Goal: Information Seeking & Learning: Learn about a topic

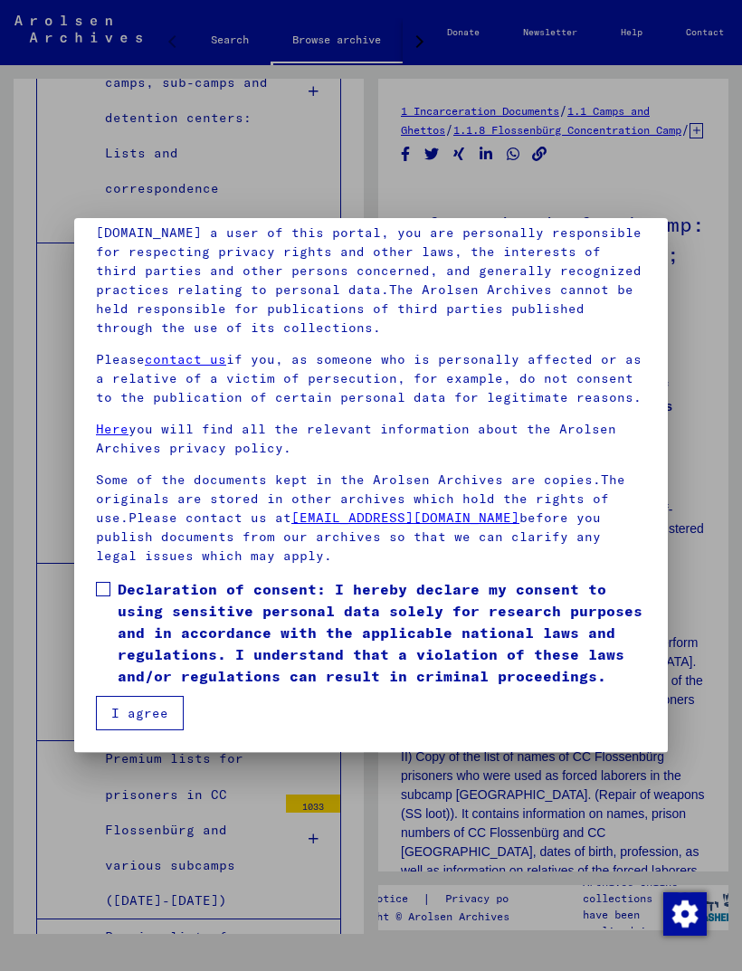
scroll to position [213, 0]
click at [104, 592] on span at bounding box center [103, 589] width 14 height 14
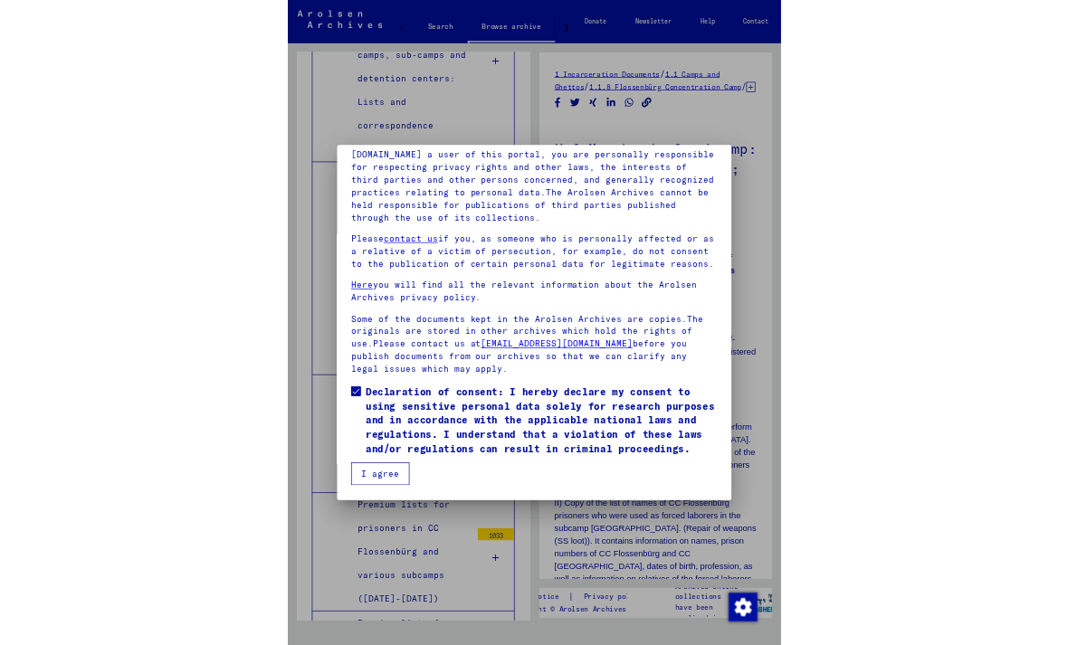
scroll to position [205, 0]
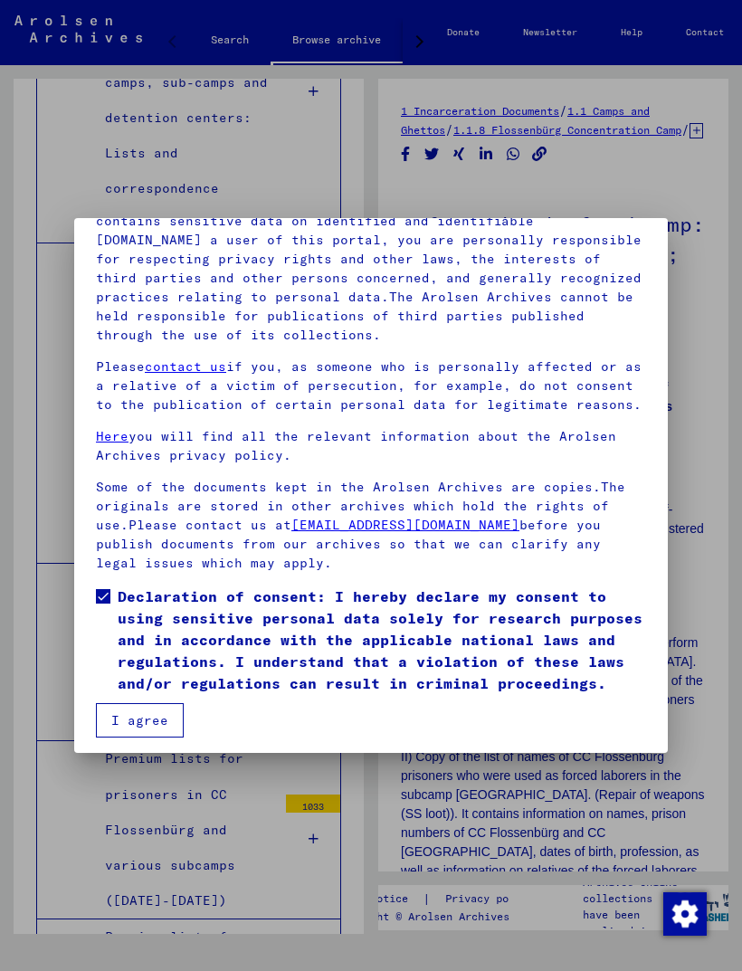
click at [158, 644] on button "I agree" at bounding box center [140, 720] width 88 height 34
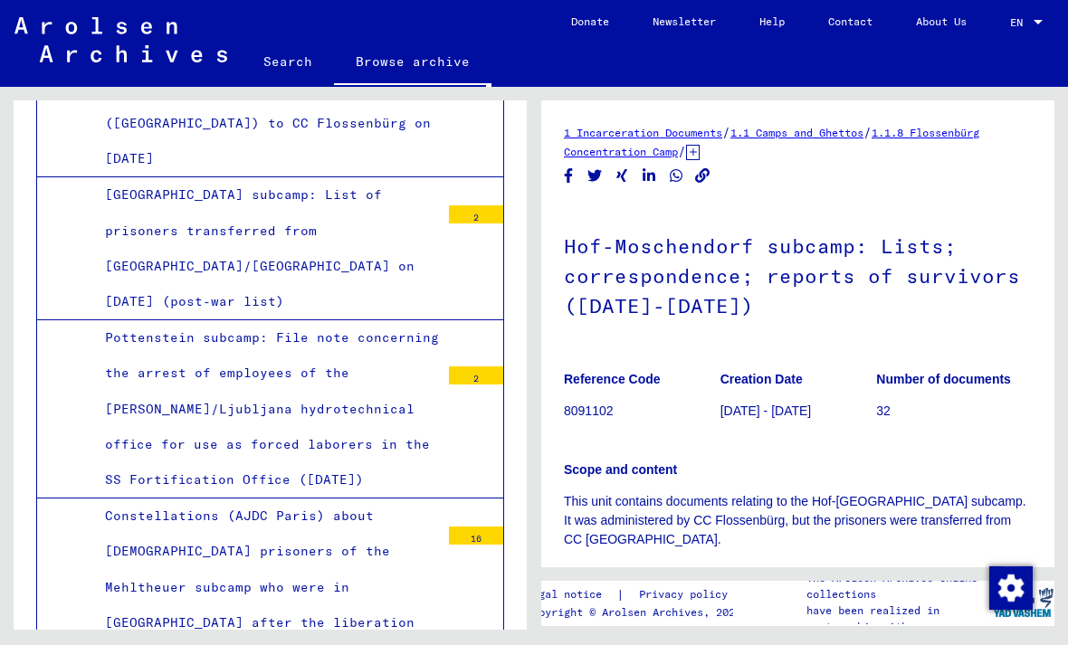
scroll to position [3883, 0]
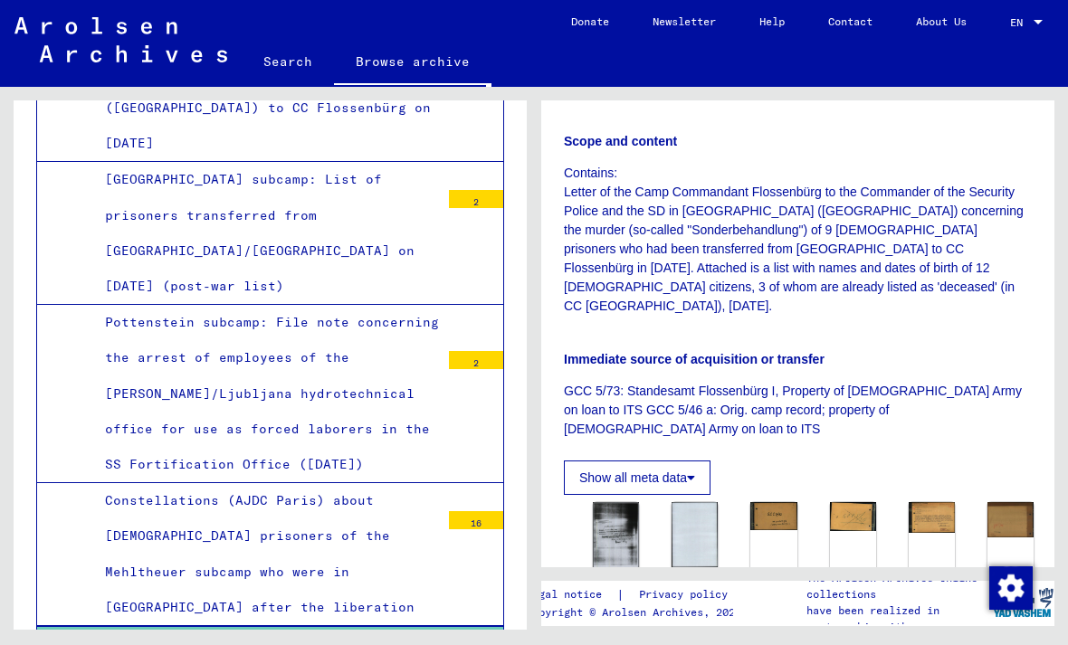
scroll to position [470, 0]
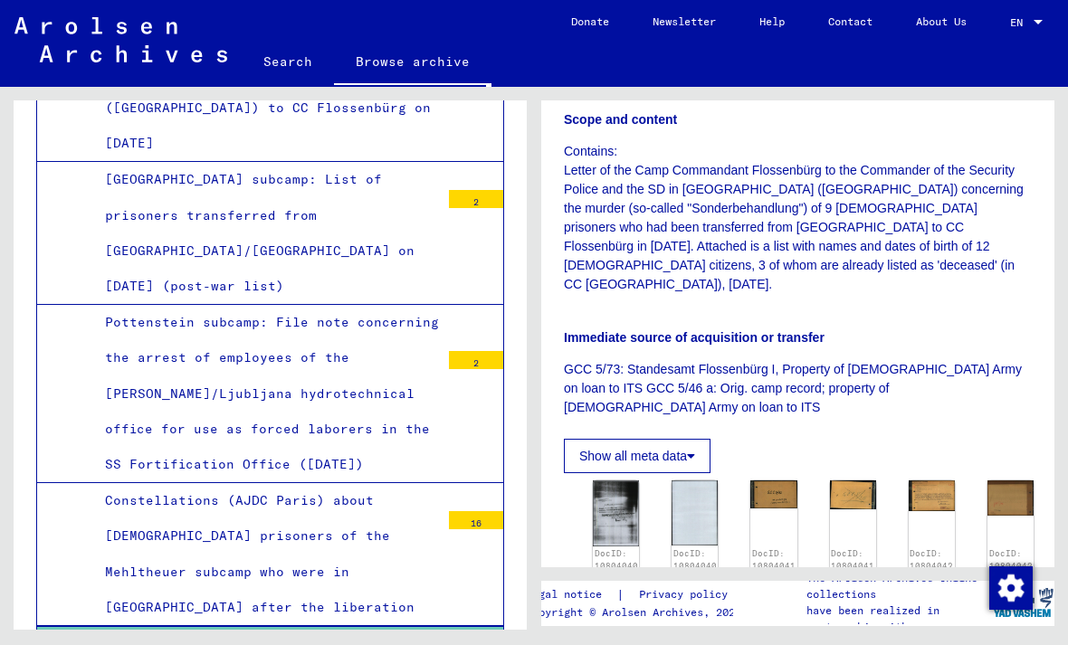
click at [608, 480] on img at bounding box center [616, 512] width 46 height 65
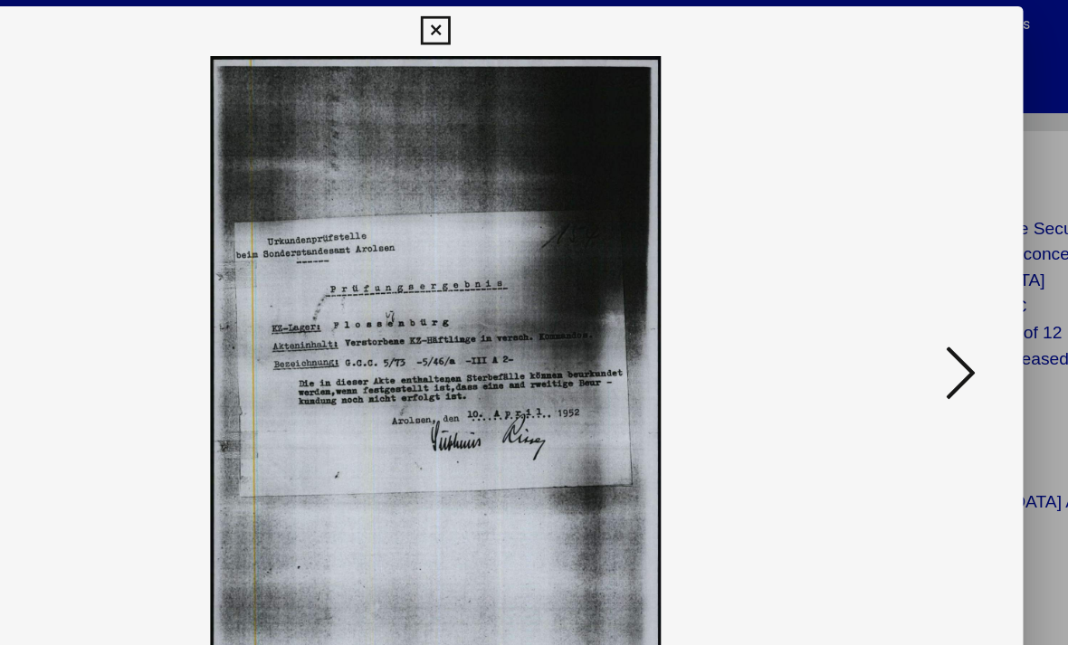
click at [905, 279] on icon at bounding box center [916, 275] width 22 height 43
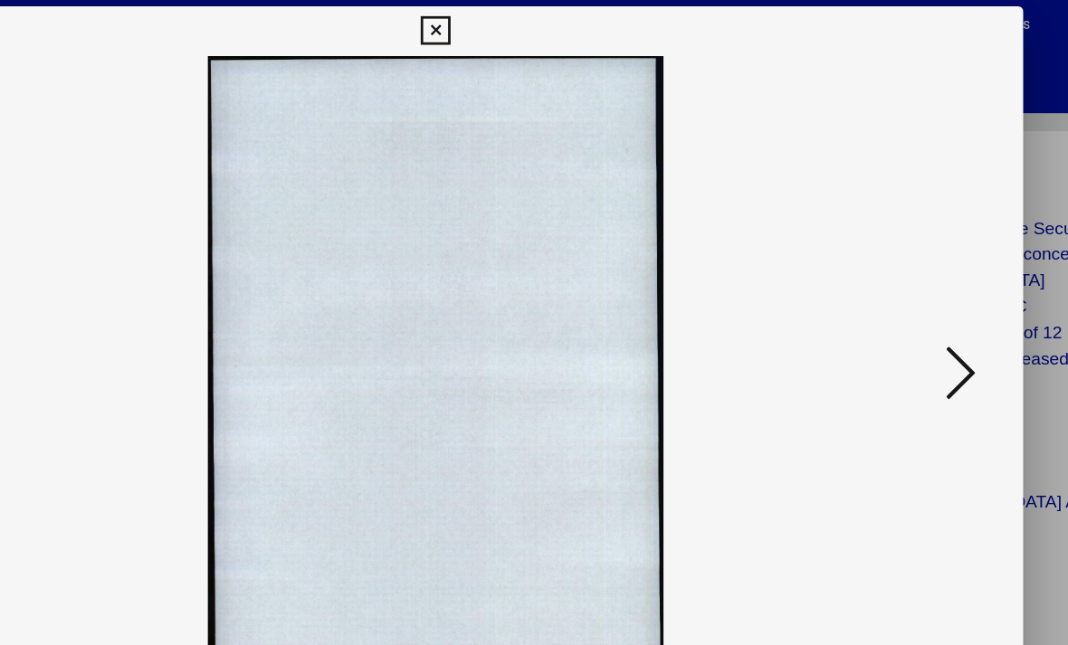
click at [905, 285] on icon at bounding box center [916, 275] width 22 height 43
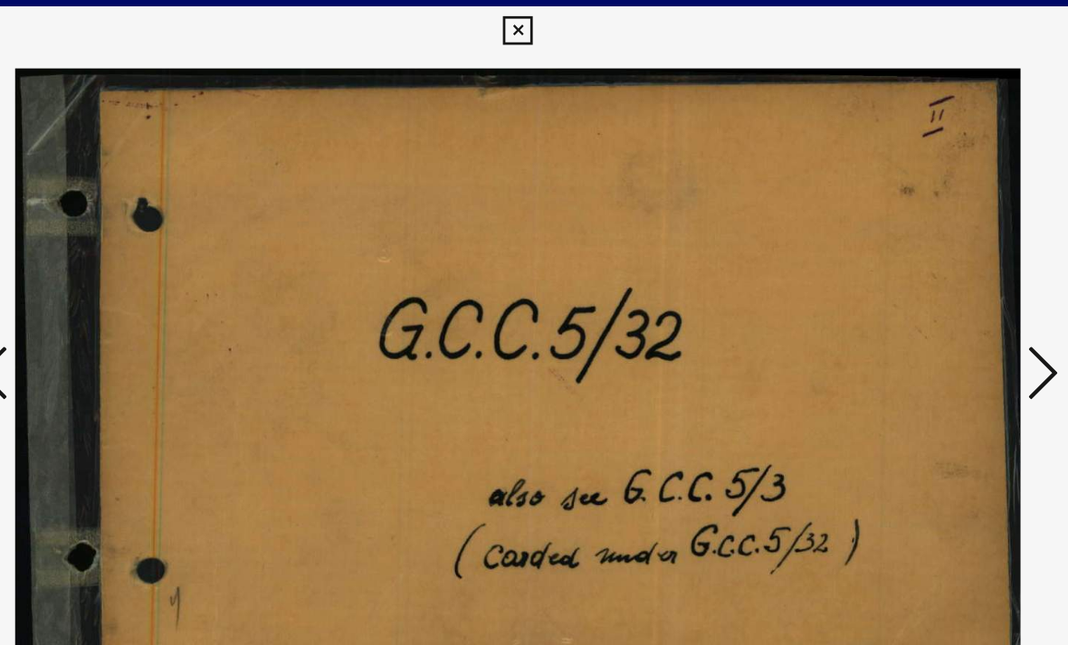
click at [905, 278] on icon at bounding box center [916, 275] width 22 height 43
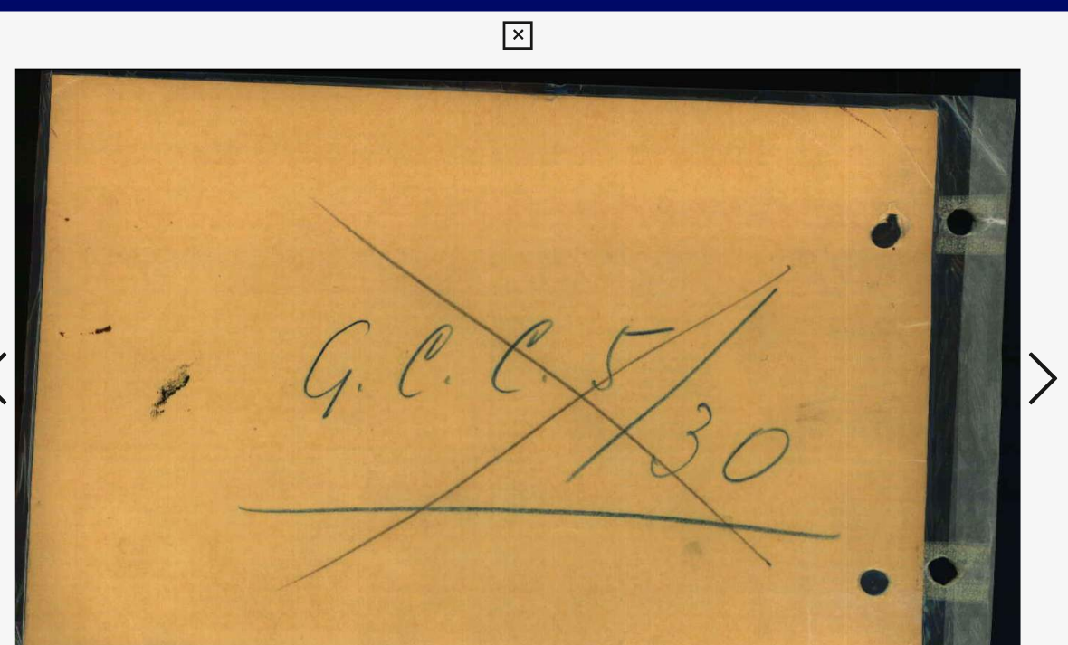
click at [899, 282] on button at bounding box center [915, 278] width 33 height 52
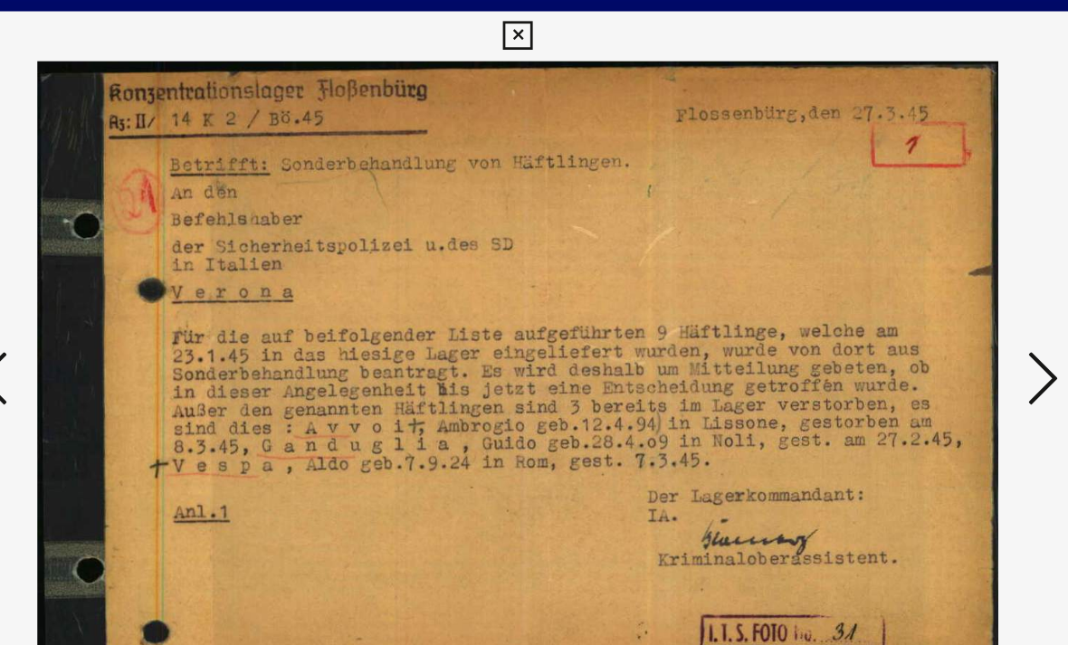
click at [905, 284] on icon at bounding box center [916, 275] width 22 height 43
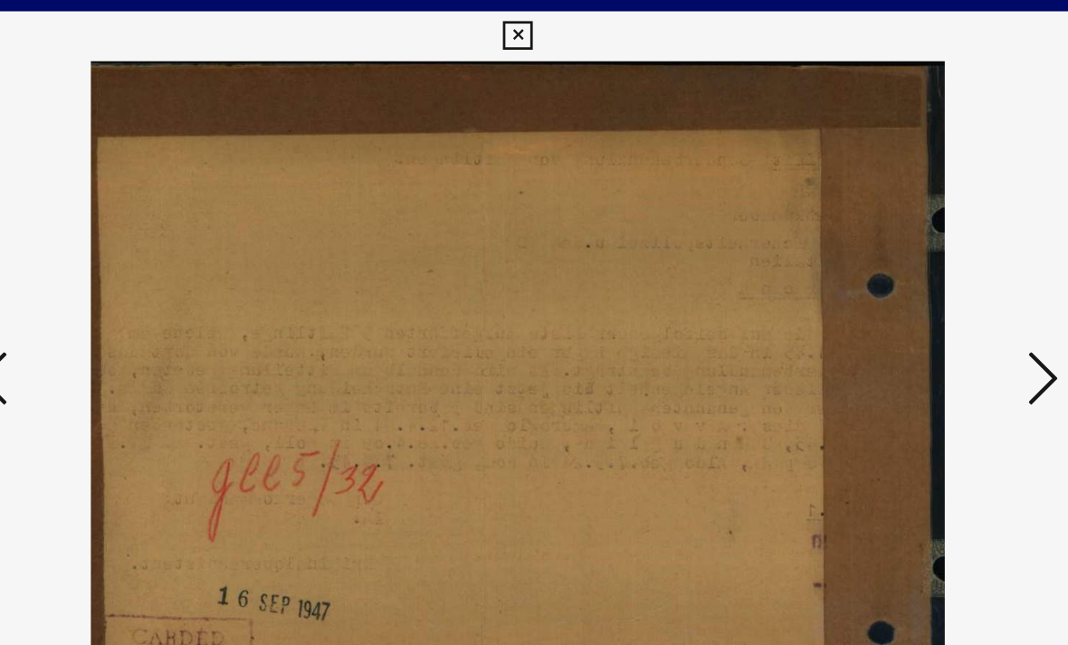
click at [905, 280] on icon at bounding box center [916, 275] width 22 height 43
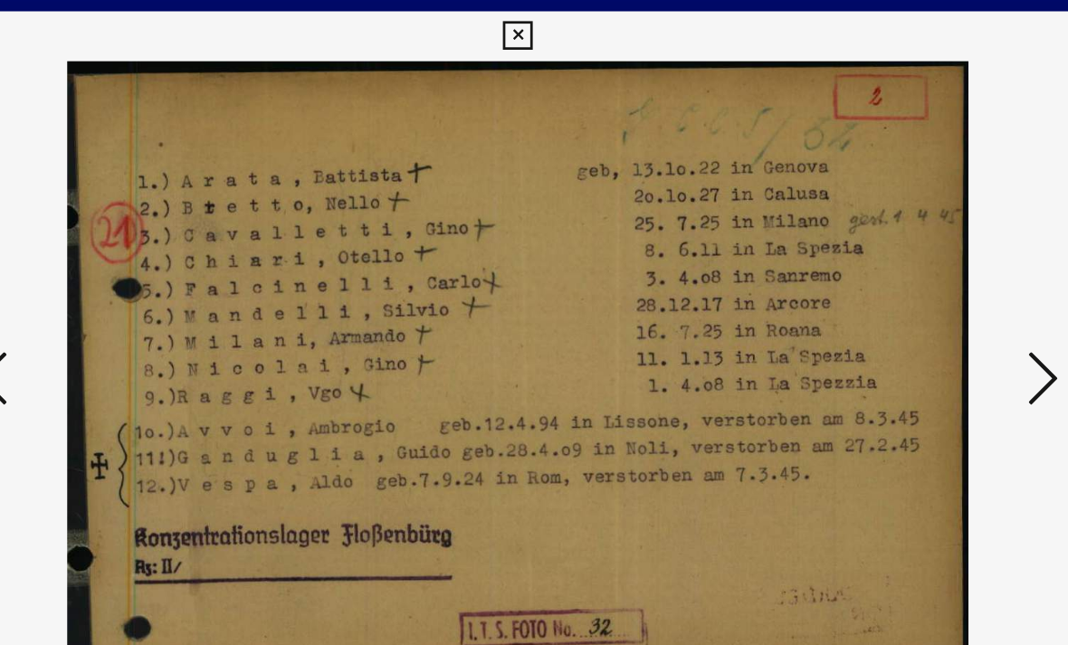
click at [905, 282] on icon at bounding box center [916, 275] width 22 height 43
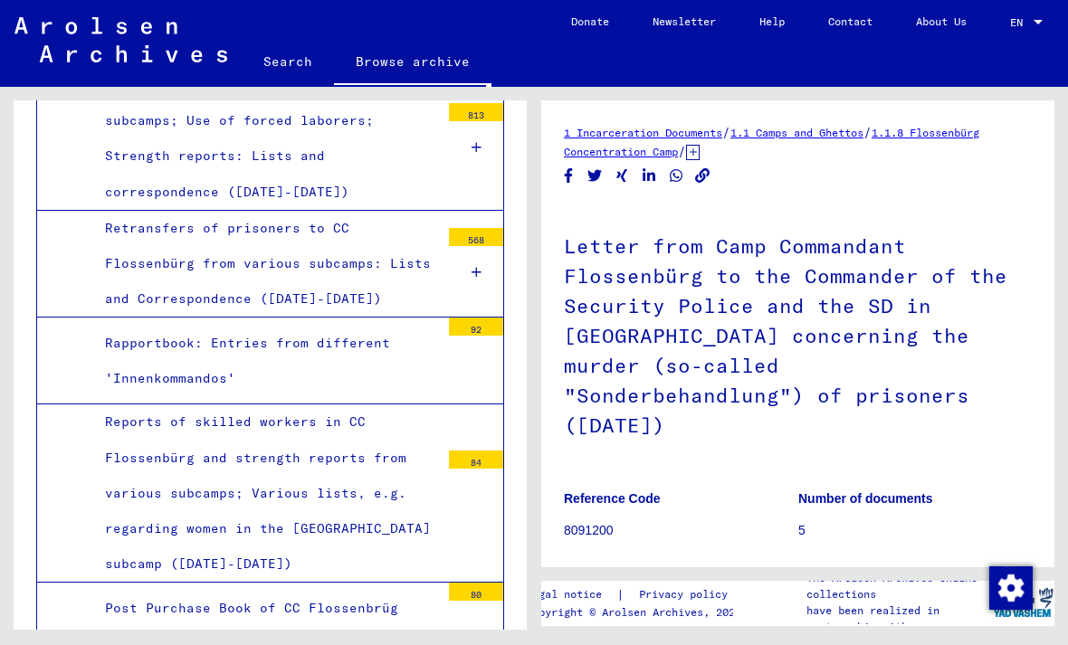
scroll to position [2395, 0]
